Goal: Task Accomplishment & Management: Use online tool/utility

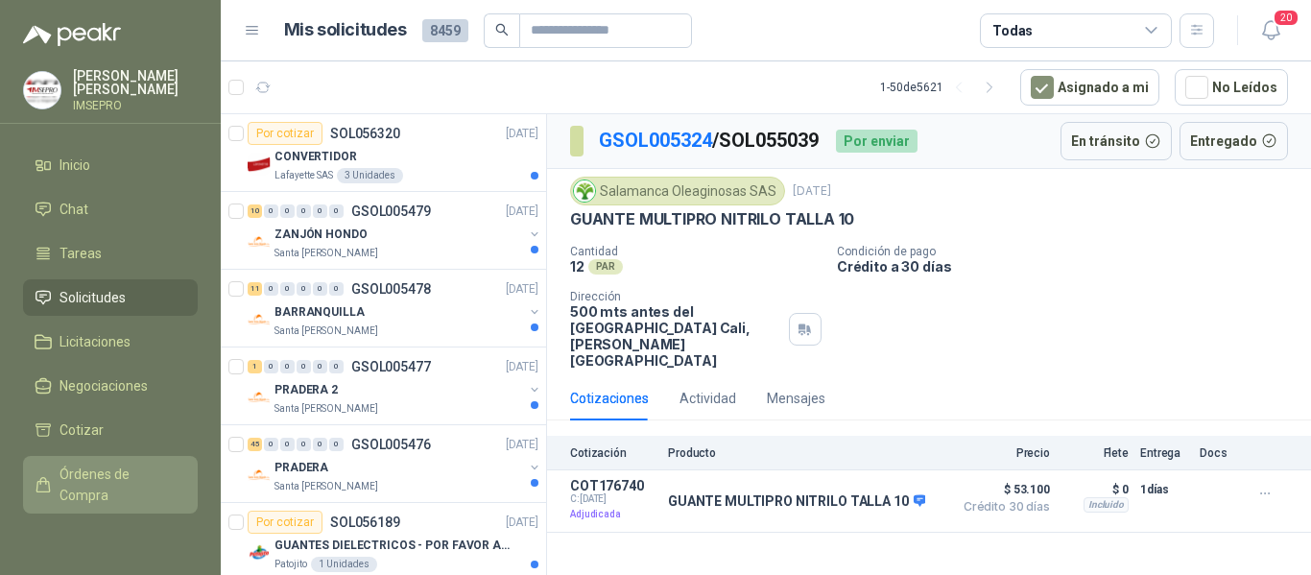
click at [97, 466] on span "Órdenes de Compra" at bounding box center [120, 485] width 120 height 42
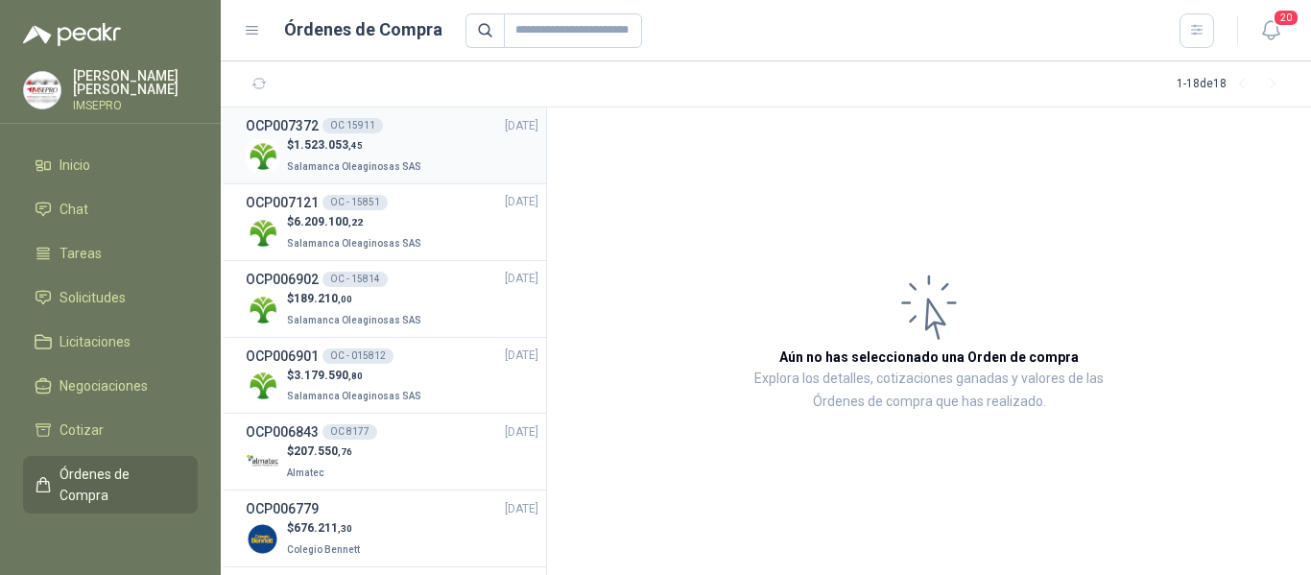
click at [429, 150] on div "$ 1.523.053 ,45 Salamanca Oleaginosas SAS" at bounding box center [392, 155] width 293 height 39
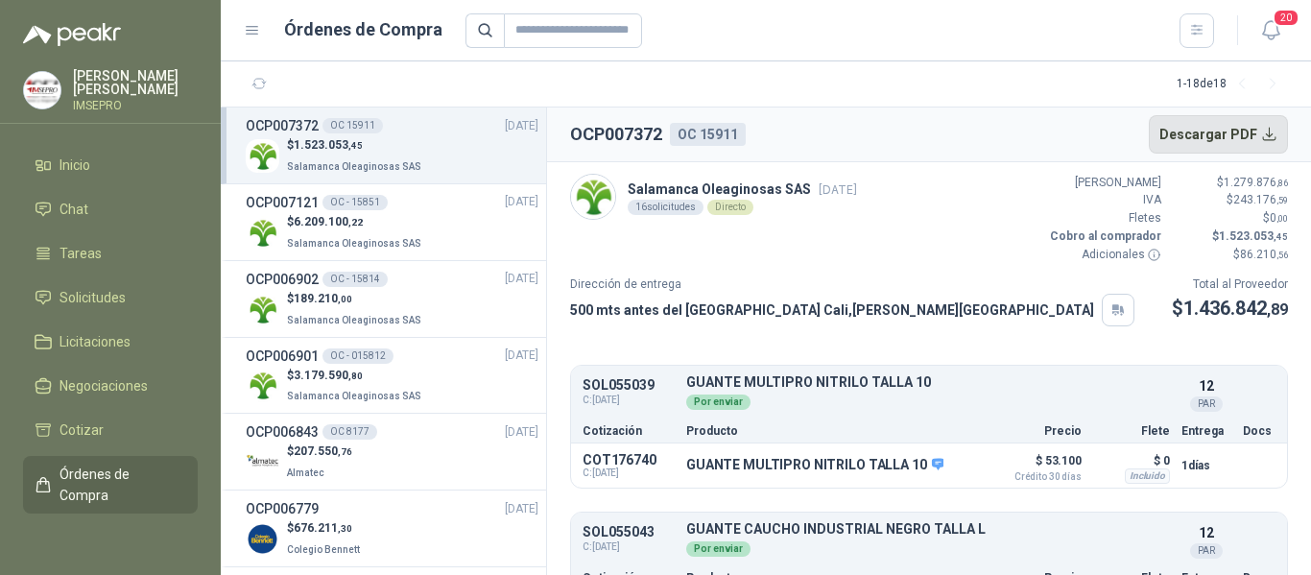
click at [1268, 134] on button "Descargar PDF" at bounding box center [1219, 134] width 140 height 38
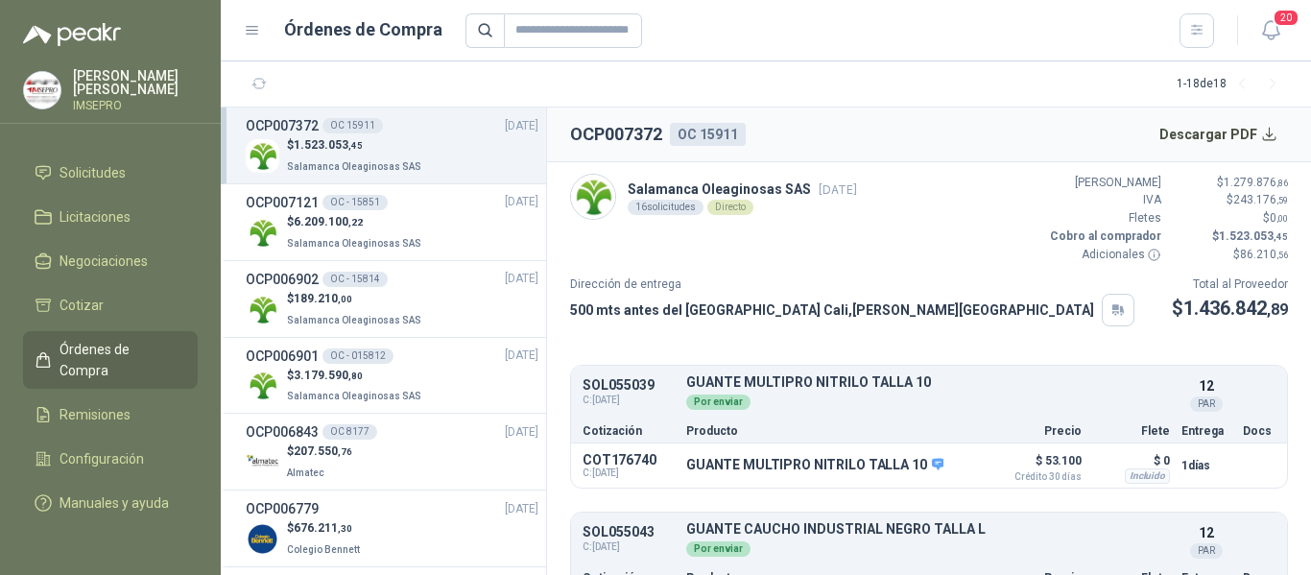
scroll to position [146, 0]
click at [128, 404] on span "Remisiones" at bounding box center [95, 414] width 71 height 21
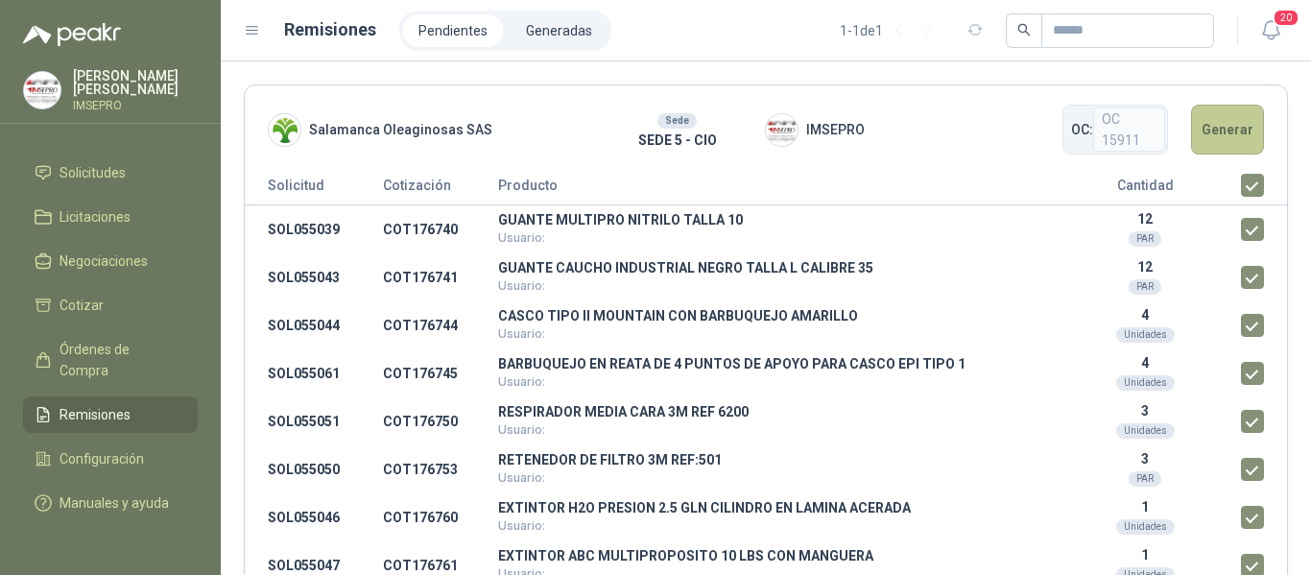
click at [1217, 131] on button "Generar" at bounding box center [1227, 130] width 73 height 50
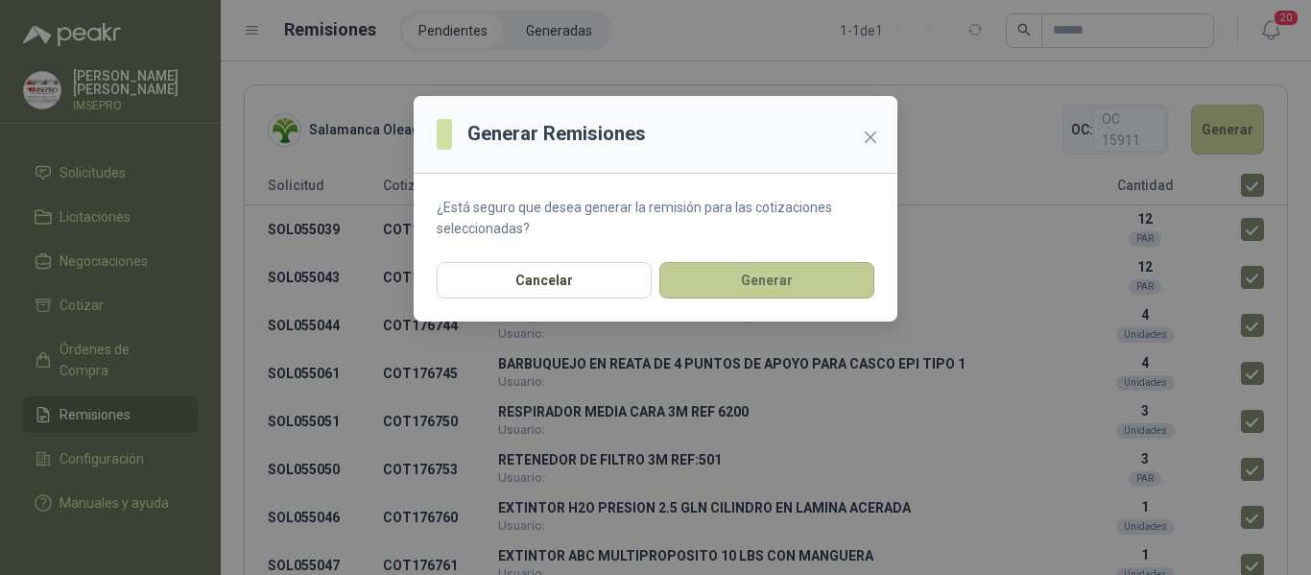
click at [787, 282] on button "Generar" at bounding box center [766, 280] width 215 height 36
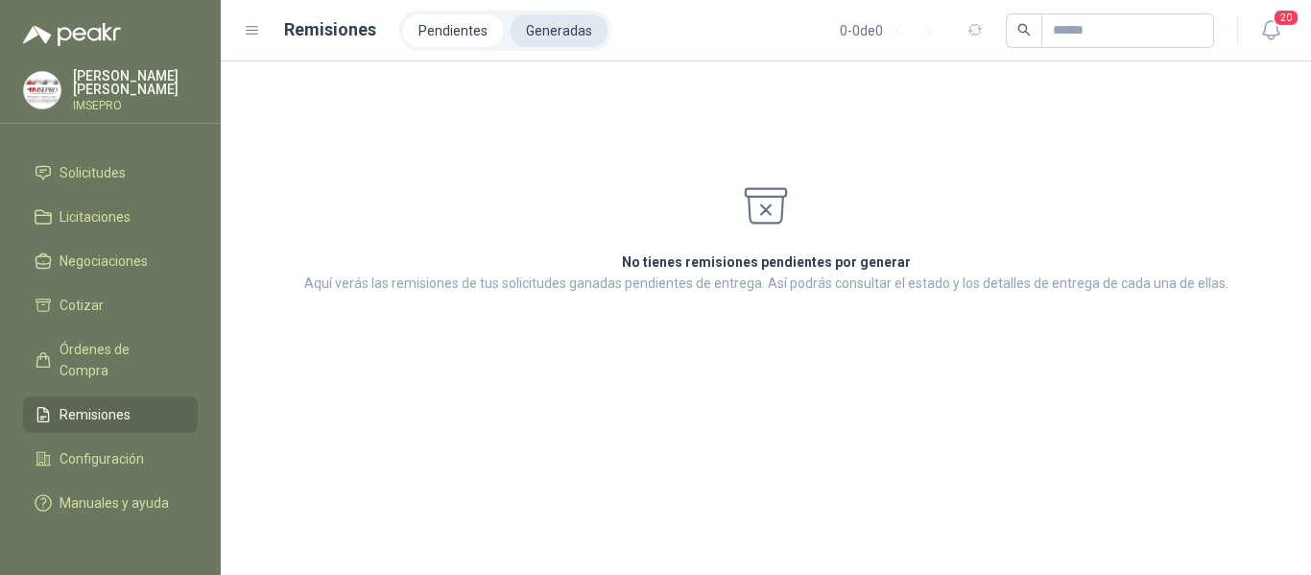
click at [557, 34] on li "Generadas" at bounding box center [559, 30] width 97 height 33
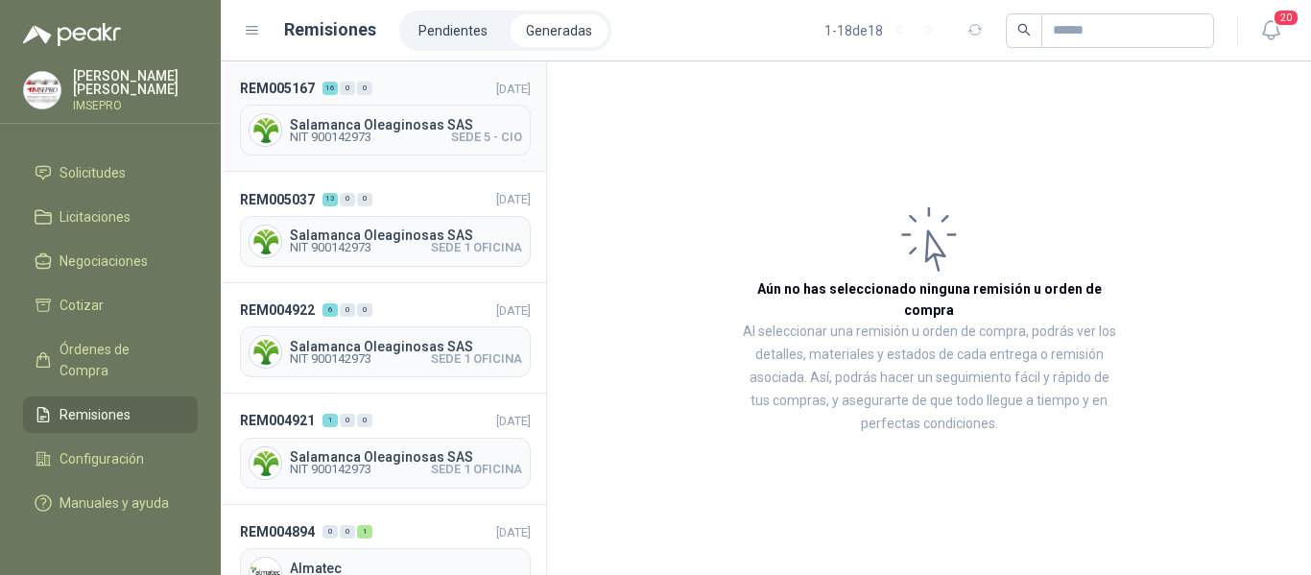
click at [404, 128] on span "Salamanca Oleaginosas SAS" at bounding box center [406, 124] width 232 height 13
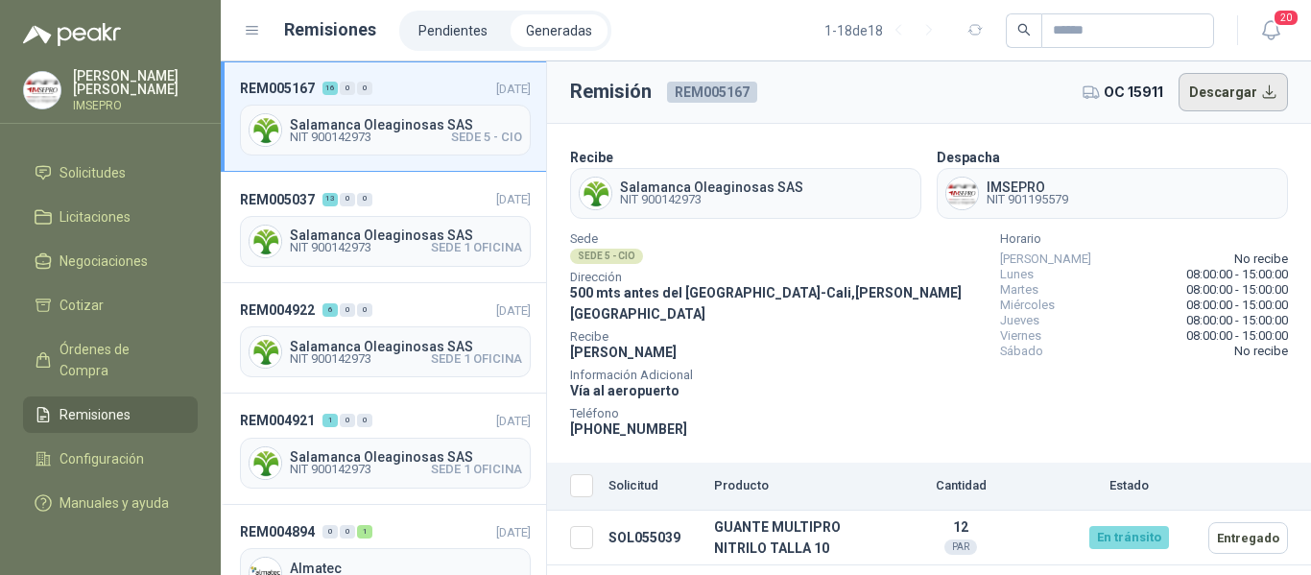
click at [1231, 84] on button "Descargar" at bounding box center [1234, 92] width 110 height 38
